Goal: Task Accomplishment & Management: Use online tool/utility

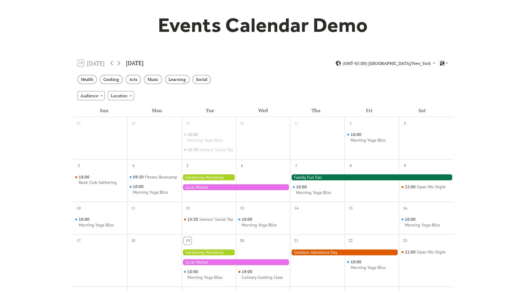
scroll to position [37, 0]
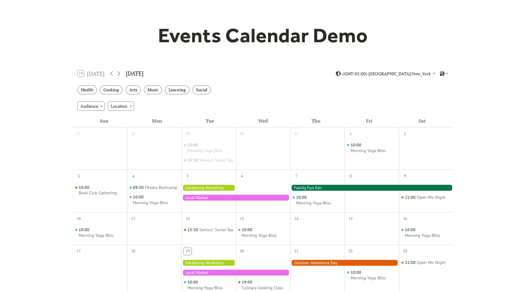
click at [438, 74] on div "(GMT-05:00) [GEOGRAPHIC_DATA]/New_York" at bounding box center [391, 74] width 113 height 6
click at [444, 75] on icon at bounding box center [442, 74] width 6 height 6
click at [438, 92] on span "Cards" at bounding box center [435, 93] width 11 height 7
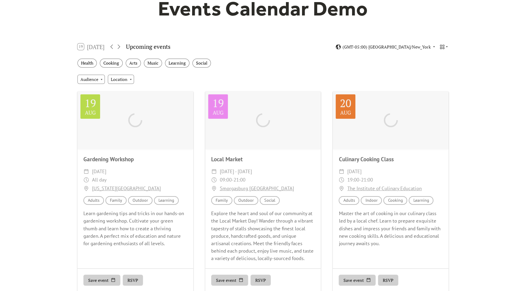
scroll to position [74, 0]
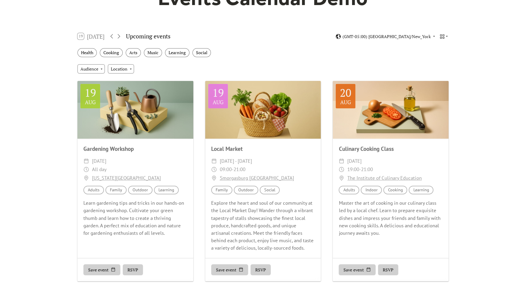
click at [30, 103] on div "Events Calendar Demo Loading the Events Calendar..." at bounding box center [263, 260] width 526 height 615
click at [473, 136] on div "Events Calendar Demo Loading the Events Calendar..." at bounding box center [263, 260] width 526 height 615
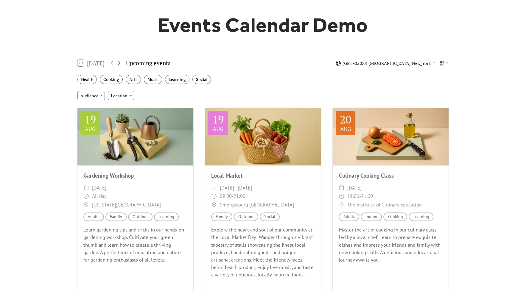
scroll to position [37, 0]
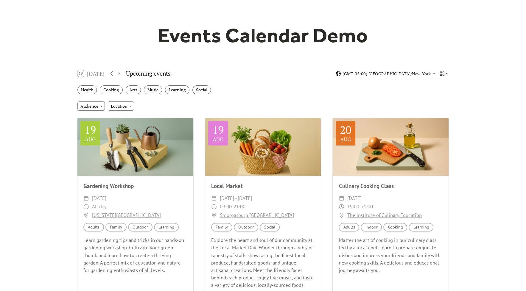
click at [444, 71] on icon at bounding box center [442, 74] width 6 height 6
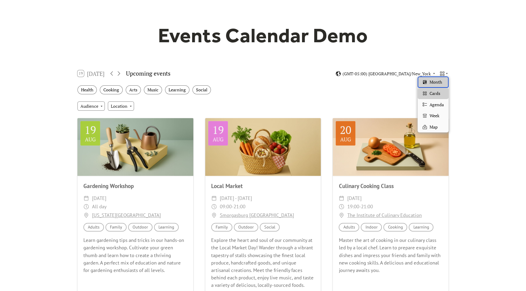
click at [442, 82] on div "Month" at bounding box center [433, 82] width 31 height 11
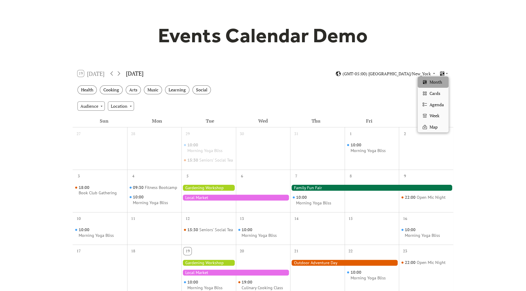
drag, startPoint x: 444, startPoint y: 74, endPoint x: 443, endPoint y: 78, distance: 4.7
click at [444, 74] on icon at bounding box center [442, 74] width 6 height 6
click at [442, 93] on div "Cards" at bounding box center [433, 93] width 31 height 11
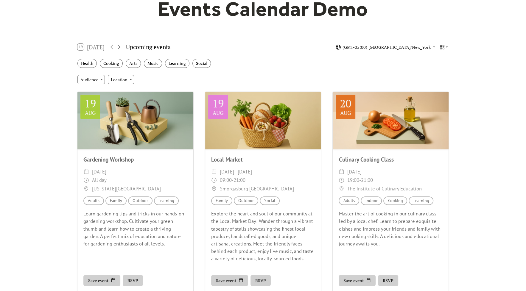
scroll to position [74, 0]
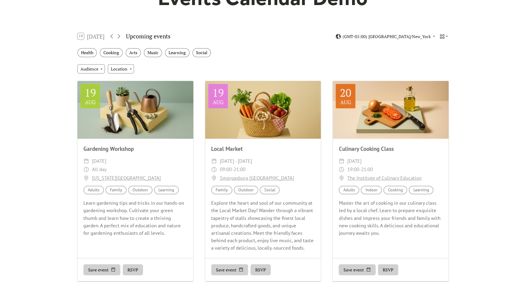
click at [129, 270] on button "RSVP" at bounding box center [133, 270] width 20 height 11
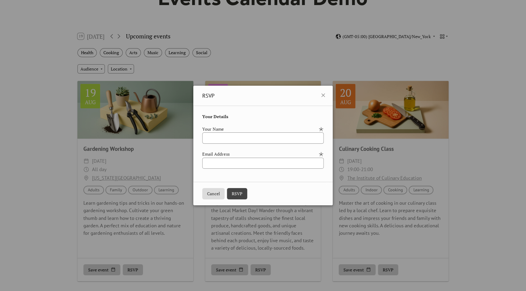
click at [206, 195] on button "Cancel" at bounding box center [213, 193] width 22 height 11
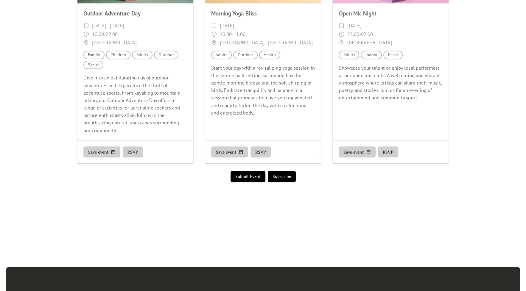
scroll to position [412, 0]
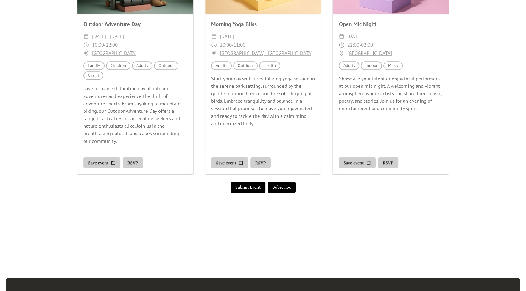
click at [282, 188] on button "Subscribe" at bounding box center [282, 187] width 28 height 11
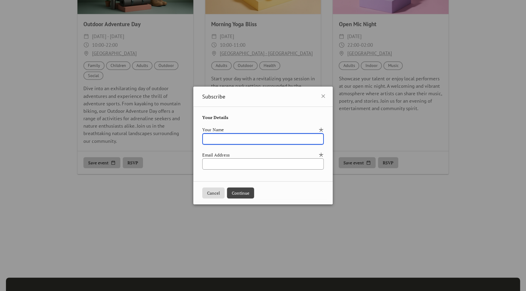
click at [212, 193] on button "Cancel" at bounding box center [213, 193] width 22 height 11
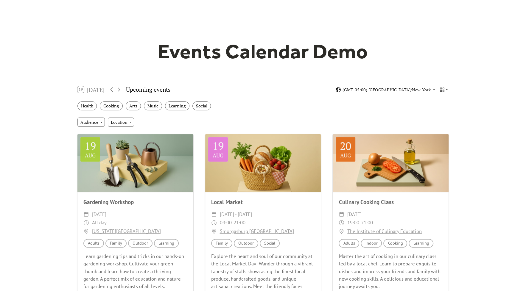
scroll to position [0, 0]
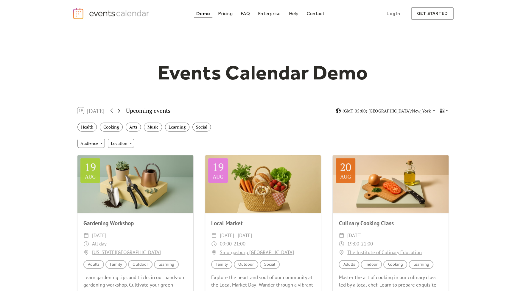
click at [120, 109] on icon at bounding box center [118, 110] width 7 height 7
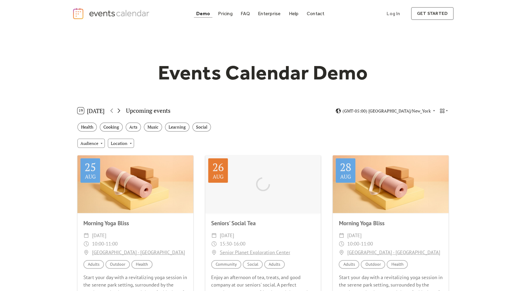
click at [120, 109] on icon at bounding box center [118, 110] width 7 height 7
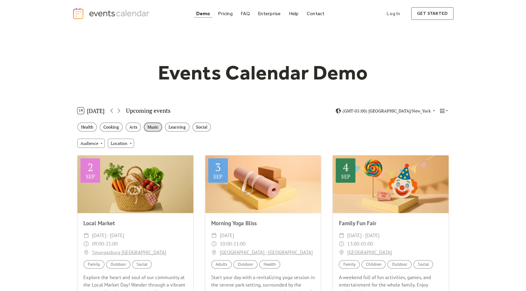
click at [152, 126] on div "Music" at bounding box center [153, 127] width 18 height 9
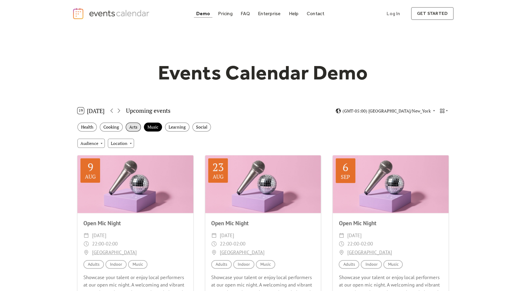
click at [138, 125] on div "Arts" at bounding box center [133, 127] width 15 height 9
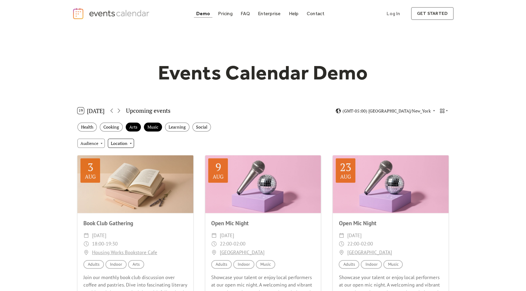
click at [122, 139] on div "Location" at bounding box center [121, 143] width 26 height 9
click at [124, 156] on span "Indoor" at bounding box center [118, 153] width 13 height 7
click at [126, 140] on div "Indoor" at bounding box center [119, 143] width 23 height 9
click at [126, 174] on span "Outdoor" at bounding box center [120, 176] width 16 height 7
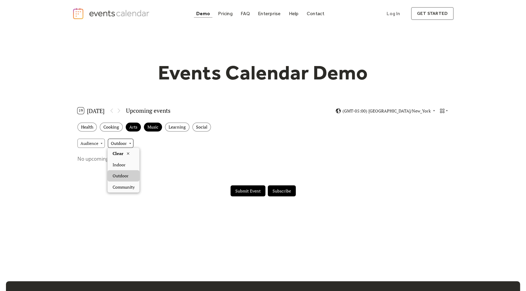
click at [127, 142] on div "Outdoor" at bounding box center [121, 143] width 26 height 9
click at [127, 153] on icon at bounding box center [128, 153] width 5 height 5
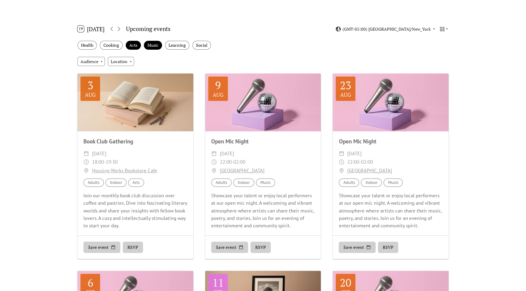
scroll to position [112, 0]
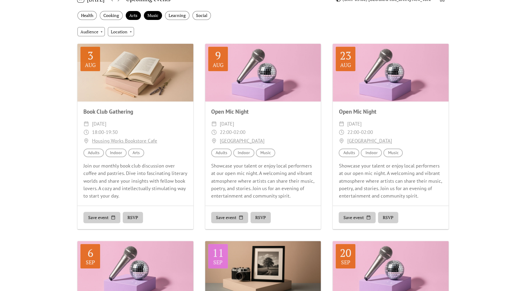
click at [276, 217] on div "Save event RSVP" at bounding box center [263, 218] width 116 height 24
click at [262, 217] on button "RSVP" at bounding box center [261, 217] width 20 height 11
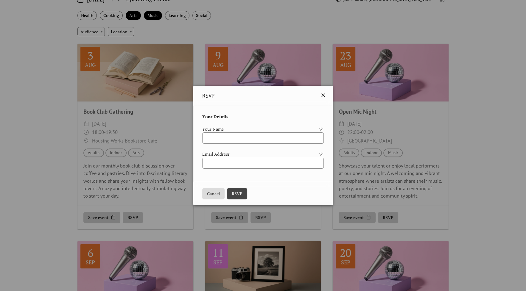
click at [325, 95] on icon at bounding box center [323, 96] width 4 height 4
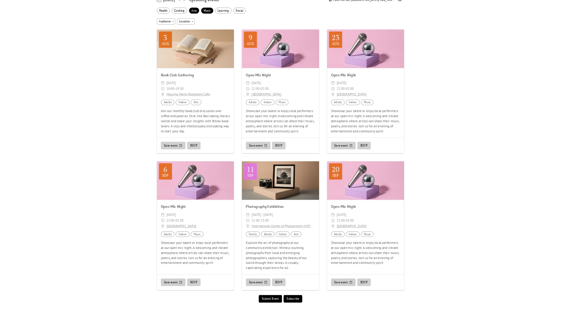
scroll to position [0, 0]
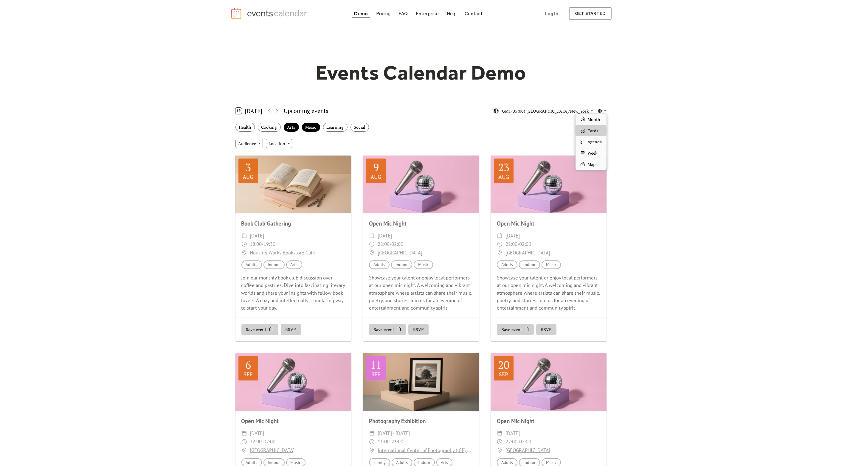
click at [526, 111] on icon at bounding box center [600, 111] width 4 height 4
click at [526, 115] on div "Month" at bounding box center [590, 119] width 31 height 11
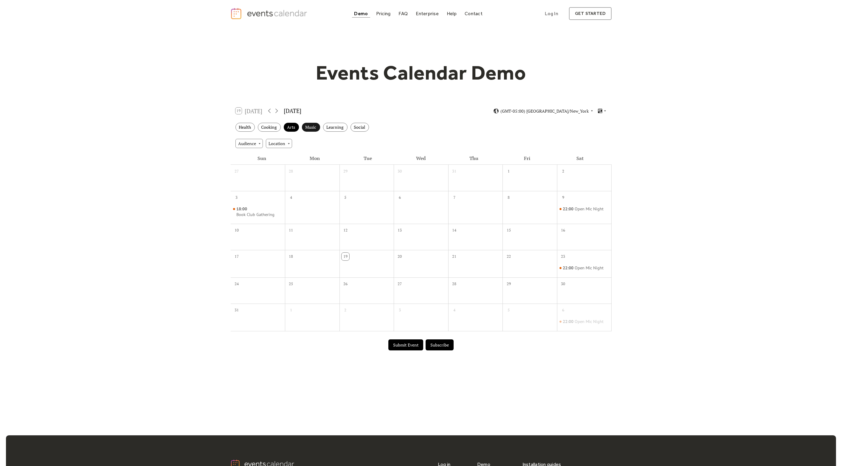
click at [311, 128] on div "Music" at bounding box center [311, 127] width 18 height 9
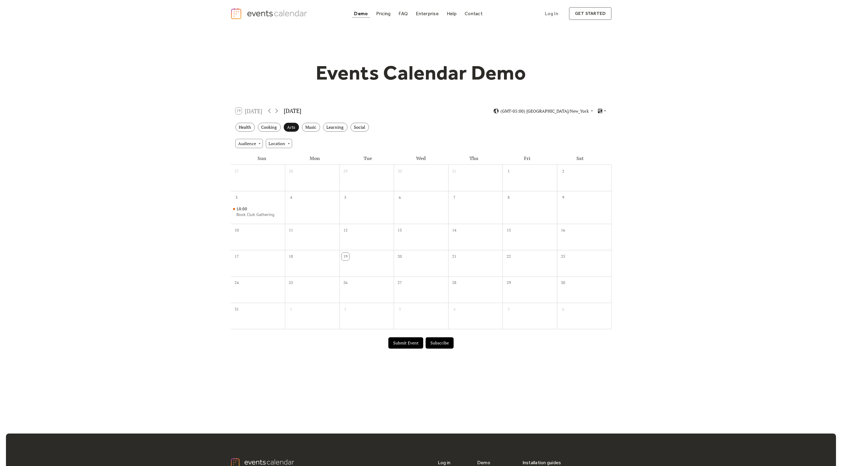
click at [296, 127] on div "Arts" at bounding box center [291, 127] width 15 height 9
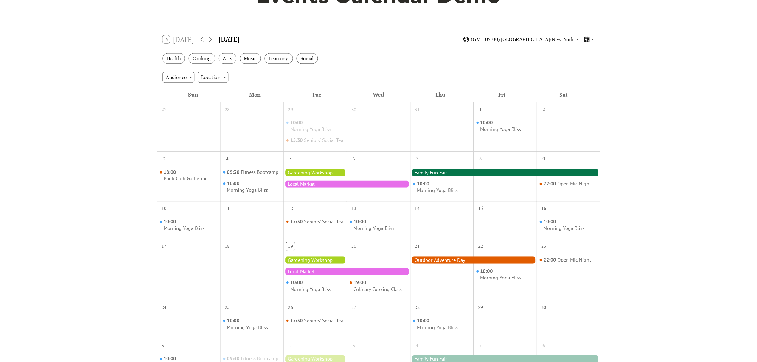
scroll to position [79, 0]
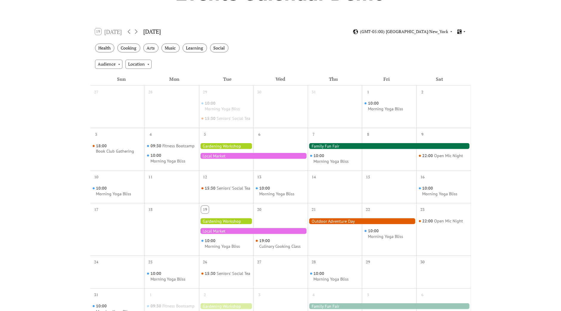
click at [461, 32] on icon at bounding box center [460, 31] width 4 height 5
click at [458, 89] on div "Map" at bounding box center [450, 84] width 31 height 11
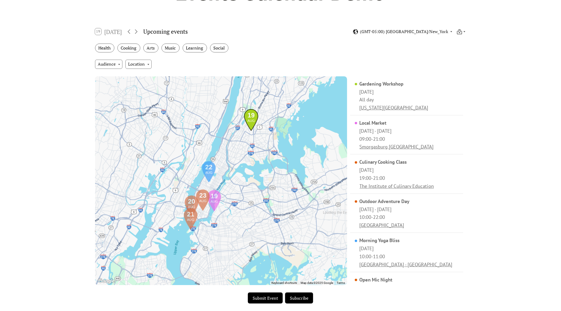
click at [29, 78] on div "Events Calendar Demo Loading the Events Calendar..." at bounding box center [280, 144] width 561 height 393
